Goal: Check status: Check status

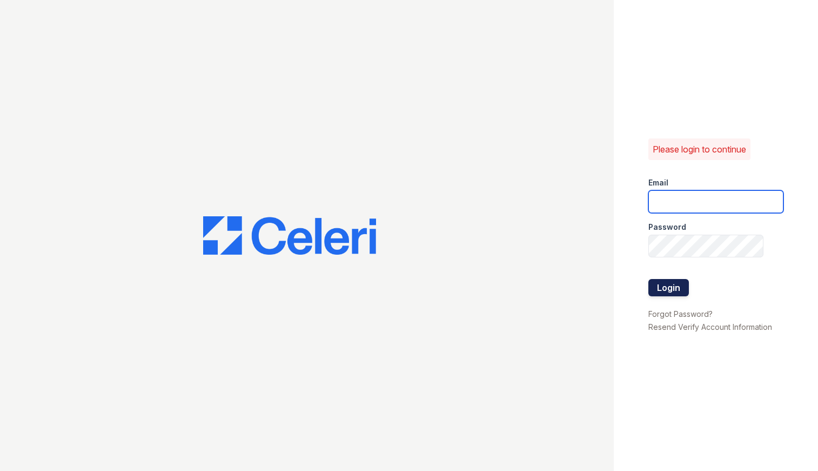
type input "caitlin@hifipm.com"
click at [657, 279] on button "Login" at bounding box center [669, 287] width 41 height 17
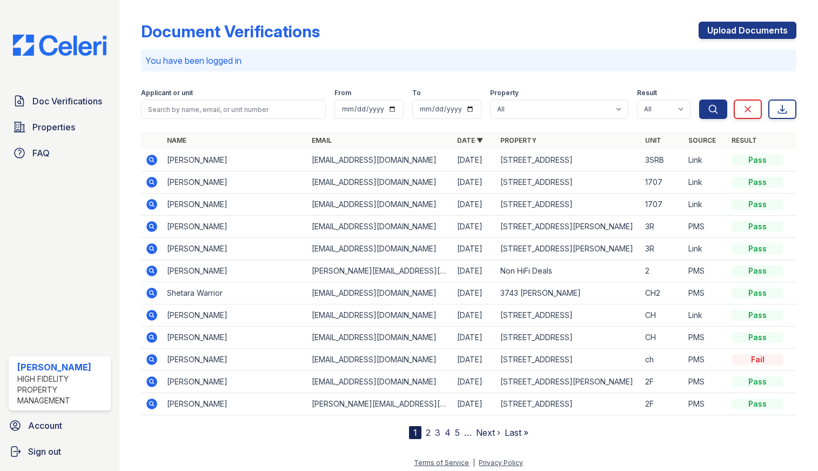
click at [154, 177] on icon at bounding box center [152, 182] width 11 height 11
click at [155, 202] on icon at bounding box center [152, 204] width 11 height 11
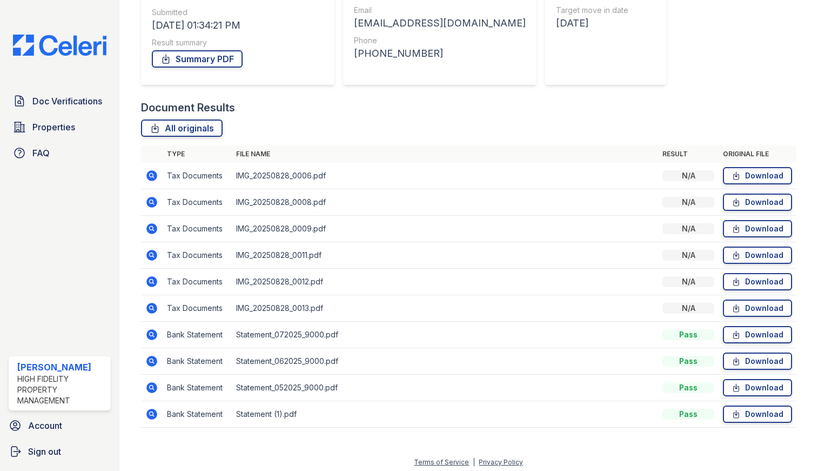
scroll to position [170, 0]
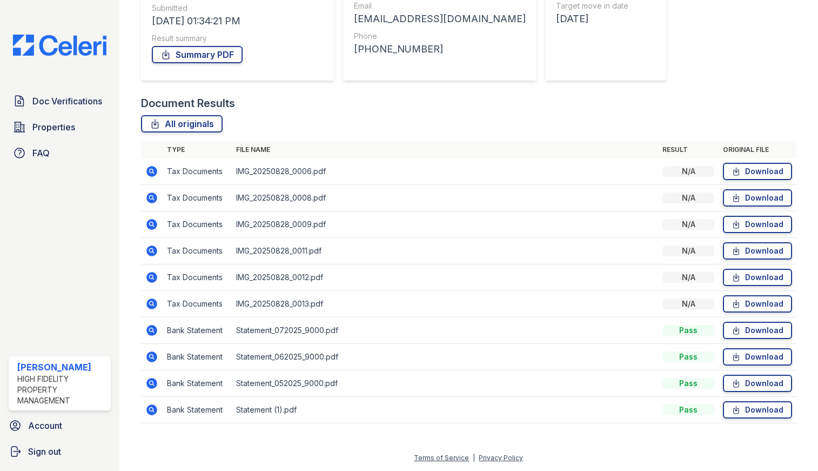
click at [152, 252] on icon at bounding box center [152, 250] width 11 height 11
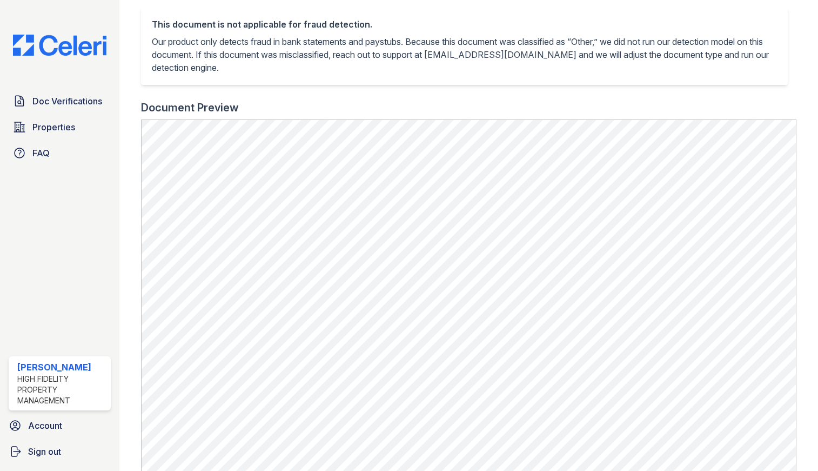
scroll to position [246, 0]
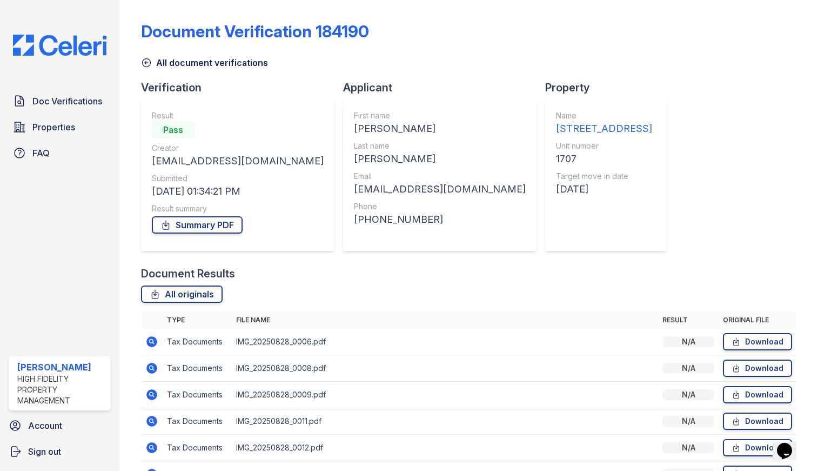
click at [148, 345] on icon at bounding box center [152, 341] width 11 height 11
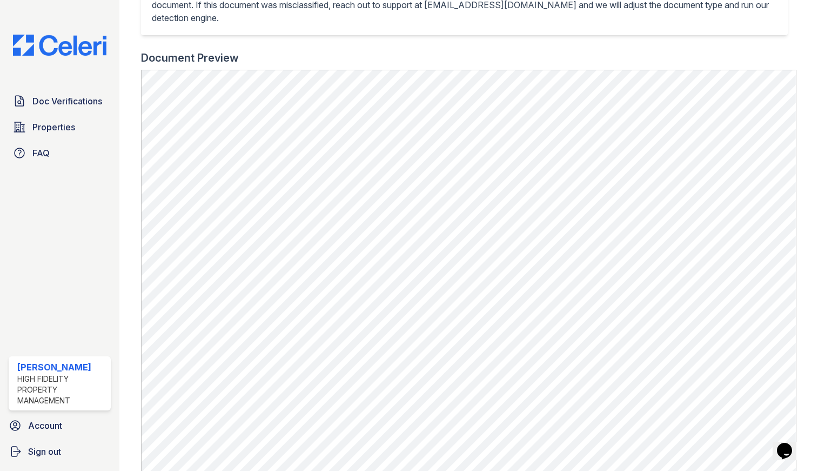
scroll to position [330, 0]
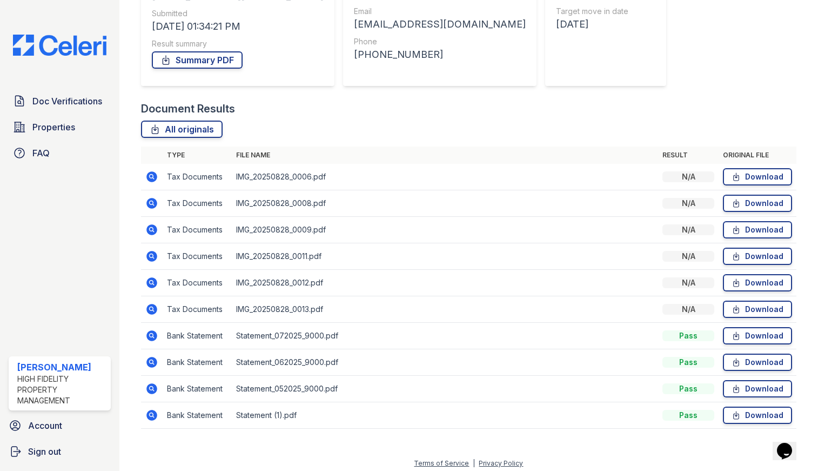
scroll to position [170, 0]
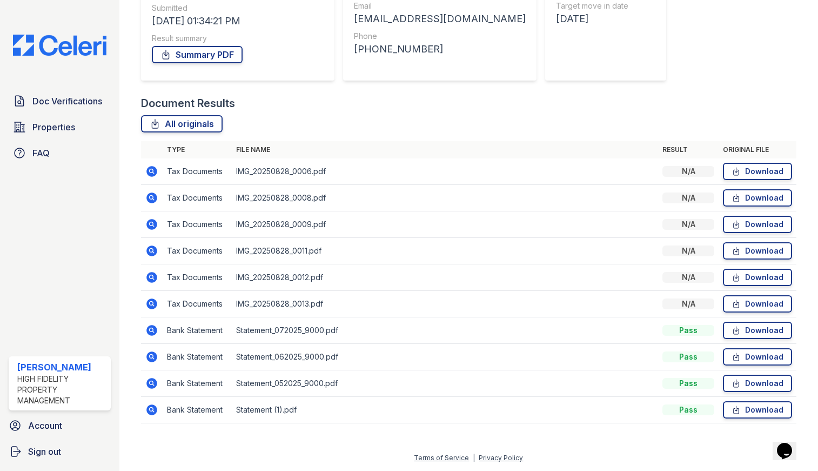
click at [154, 200] on icon at bounding box center [152, 197] width 11 height 11
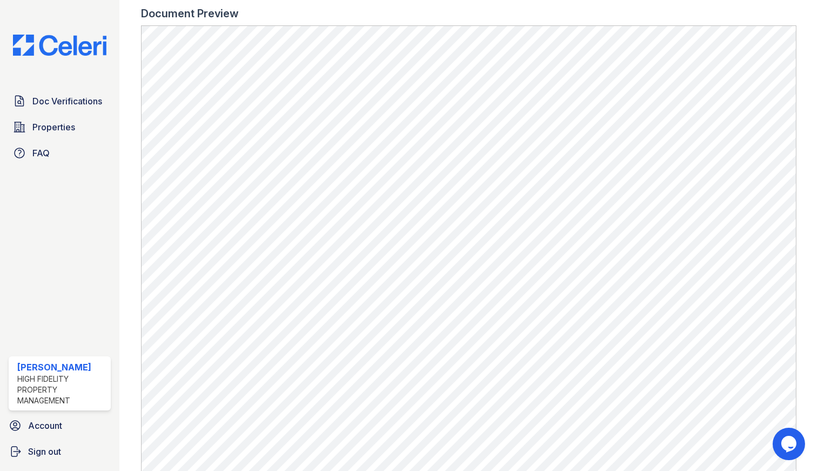
scroll to position [331, 0]
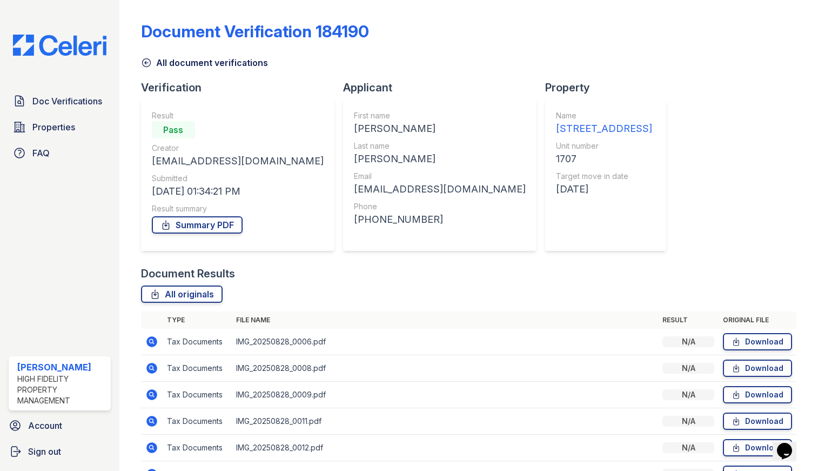
click at [149, 421] on icon at bounding box center [151, 421] width 13 height 13
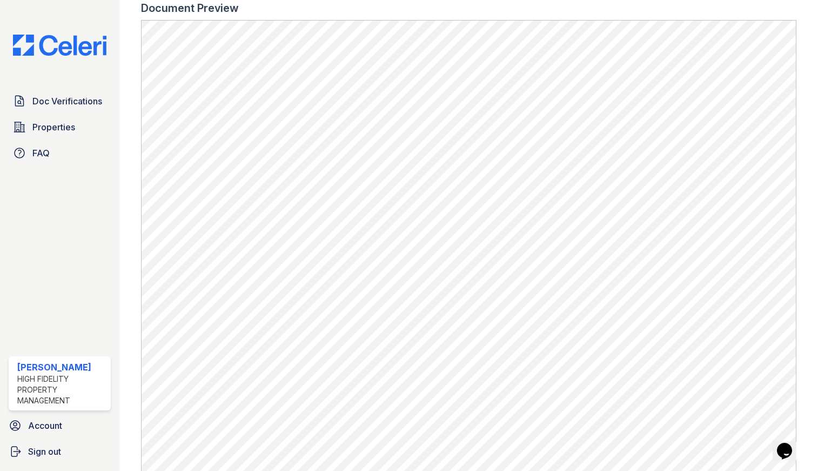
scroll to position [349, 0]
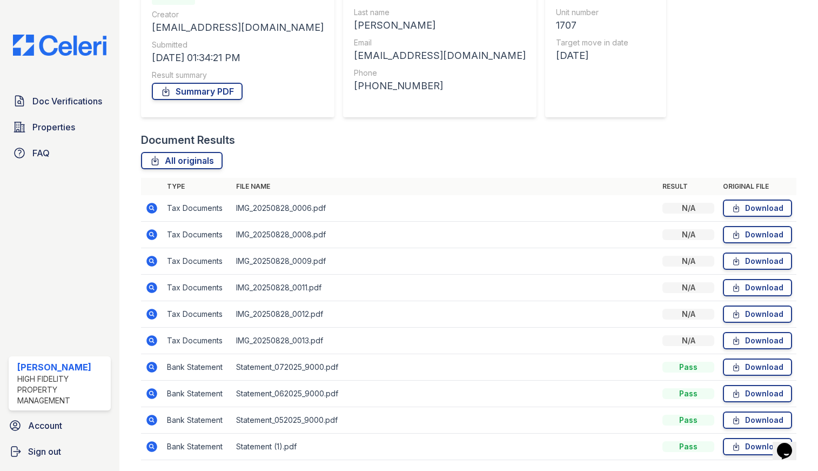
scroll to position [170, 0]
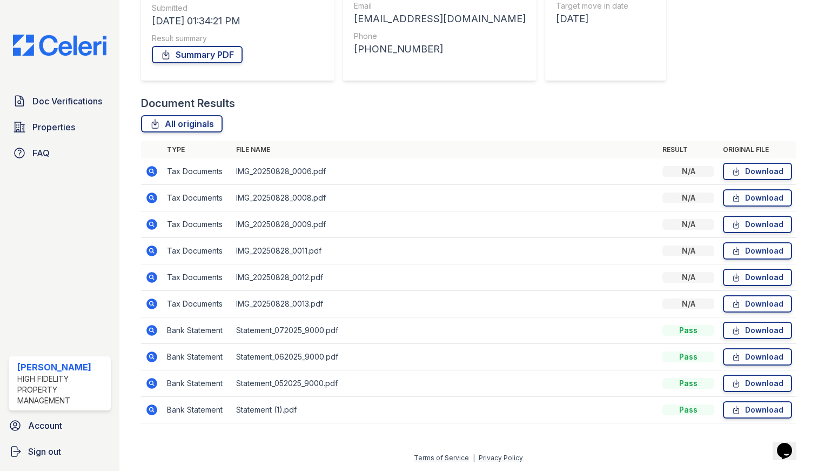
click at [150, 309] on icon at bounding box center [151, 303] width 13 height 13
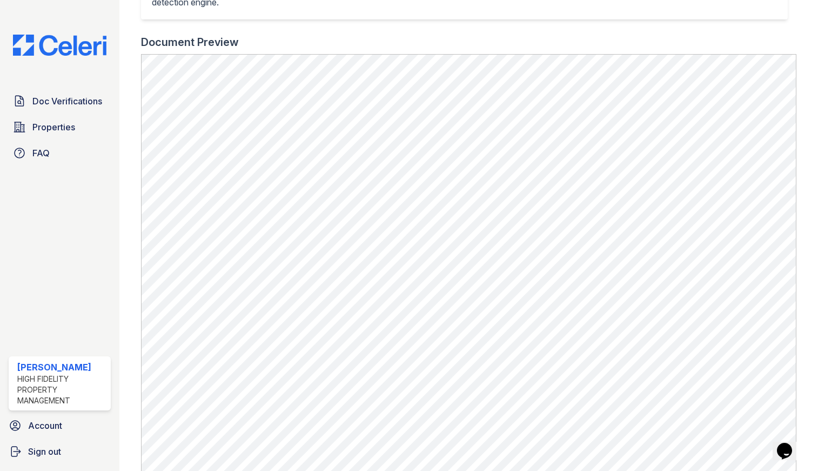
scroll to position [291, 0]
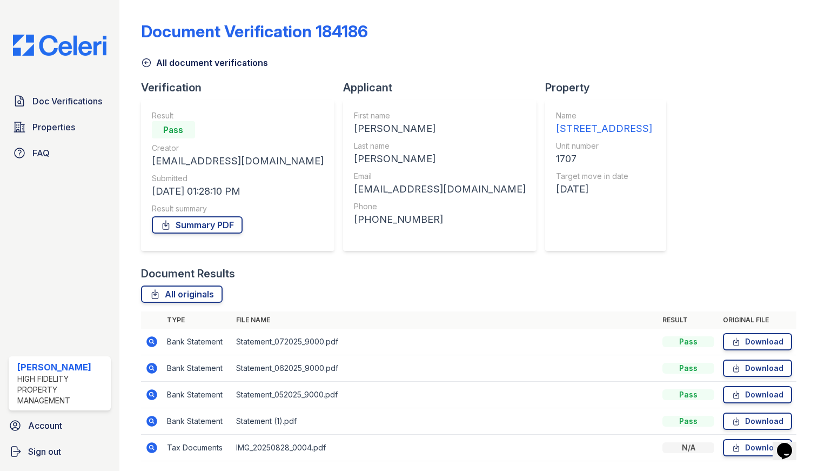
scroll to position [38, 0]
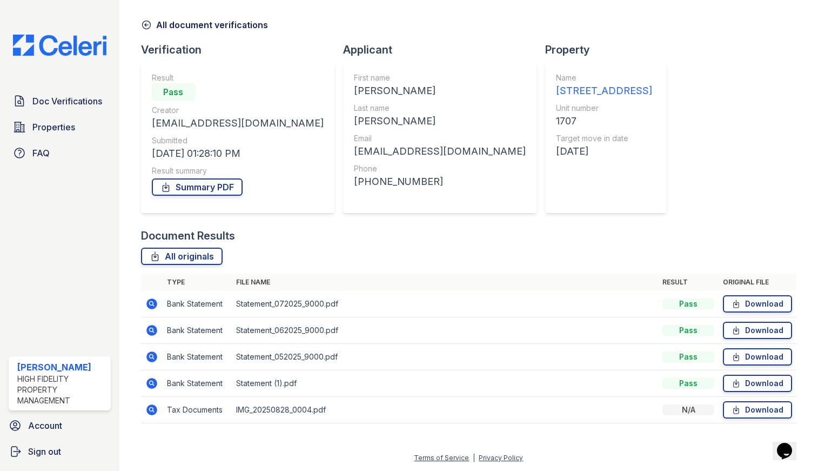
click at [151, 409] on icon at bounding box center [151, 409] width 3 height 3
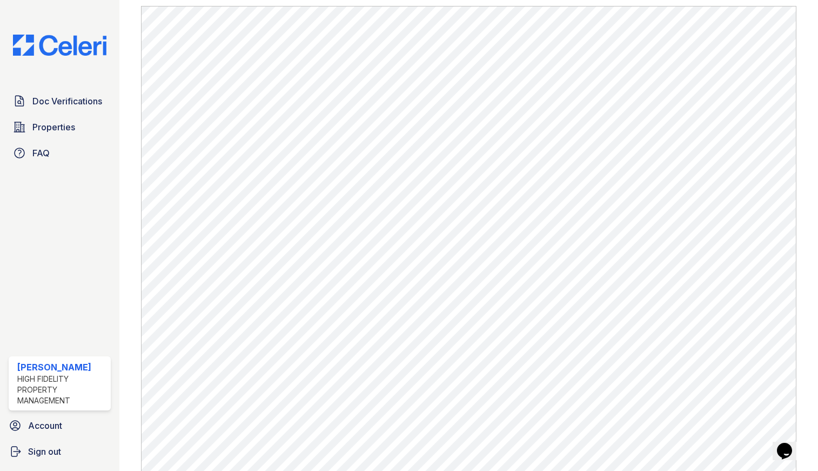
scroll to position [349, 0]
